Goal: Transaction & Acquisition: Purchase product/service

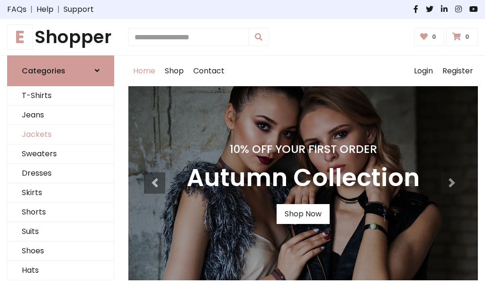
click at [61, 135] on link "Jackets" at bounding box center [61, 134] width 106 height 19
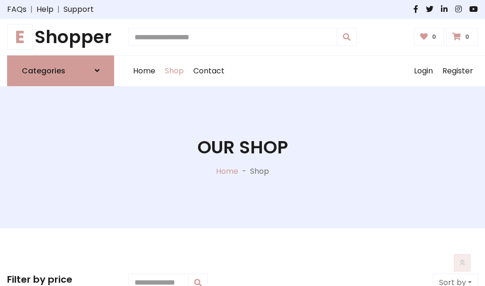
scroll to position [428, 0]
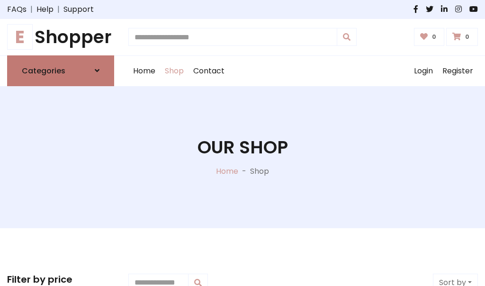
click at [61, 71] on h6 "Categories" at bounding box center [44, 70] width 44 height 9
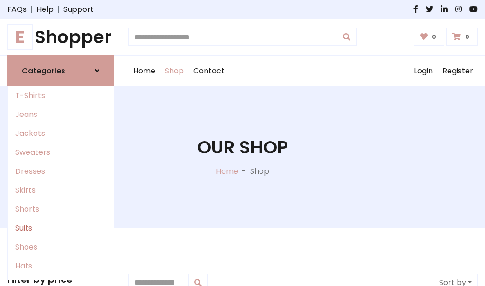
click at [61, 228] on link "Suits" at bounding box center [61, 228] width 106 height 19
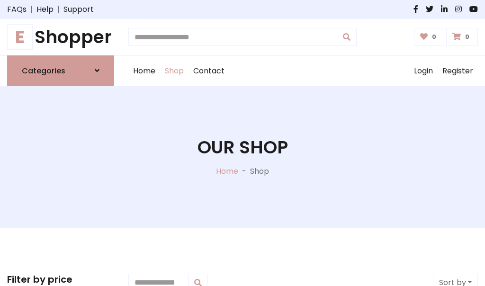
scroll to position [684, 0]
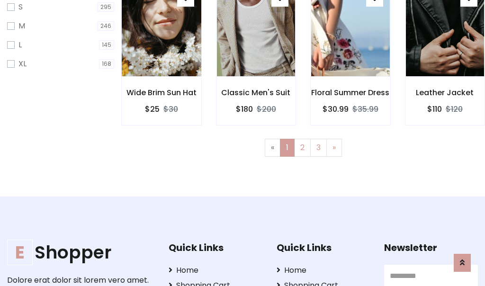
scroll to position [47, 0]
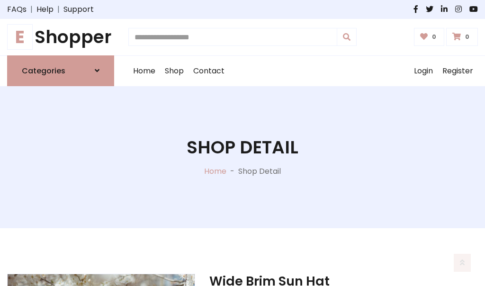
scroll to position [885, 0]
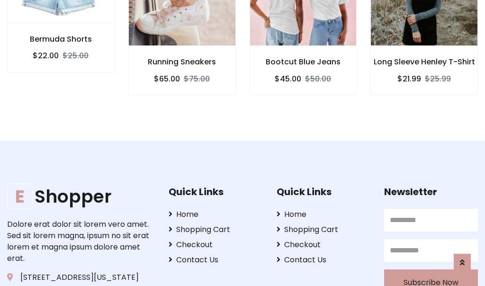
scroll to position [884, 0]
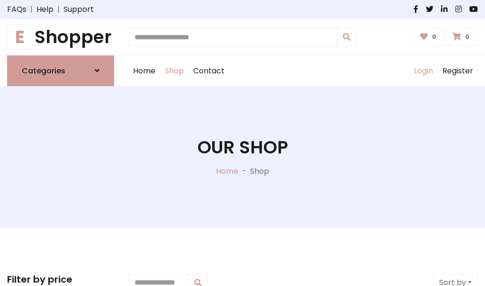
click at [423, 71] on link "Login" at bounding box center [423, 71] width 28 height 30
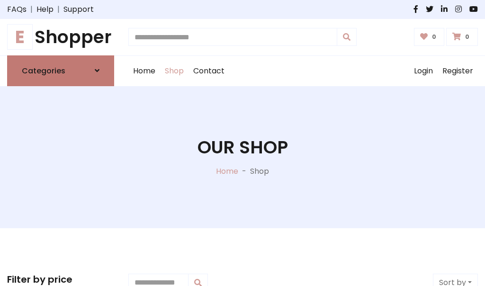
click at [97, 71] on icon at bounding box center [97, 71] width 5 height 8
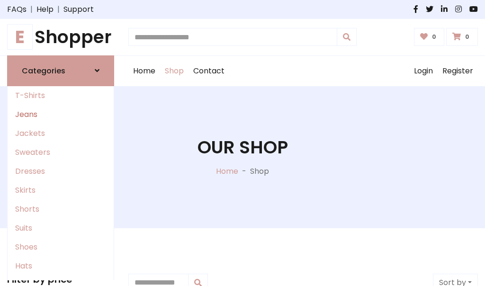
click at [61, 114] on link "Jeans" at bounding box center [61, 114] width 106 height 19
